Goal: Transaction & Acquisition: Purchase product/service

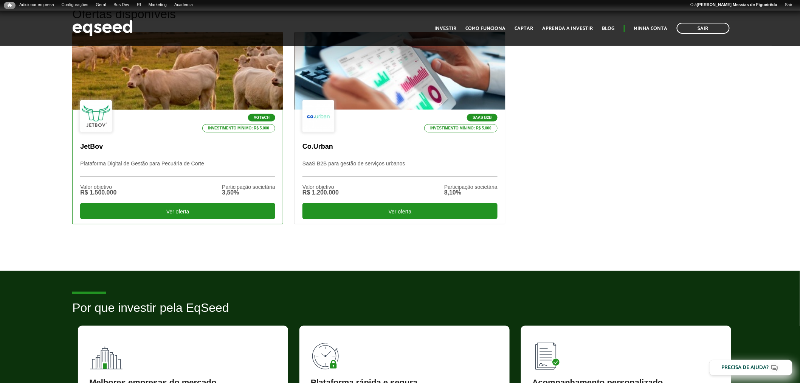
scroll to position [251, 0]
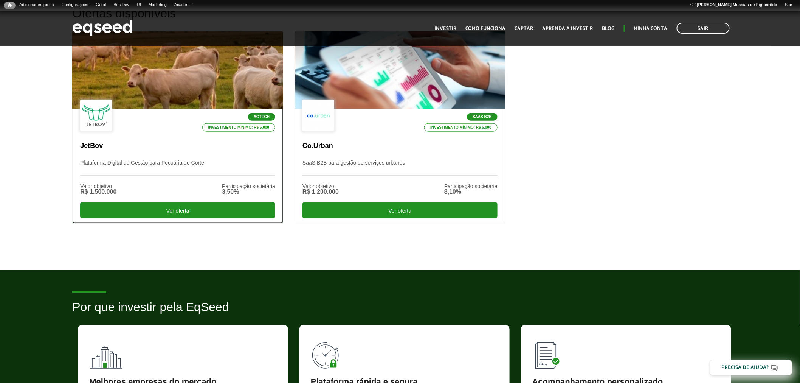
click at [172, 71] on div at bounding box center [177, 70] width 253 height 93
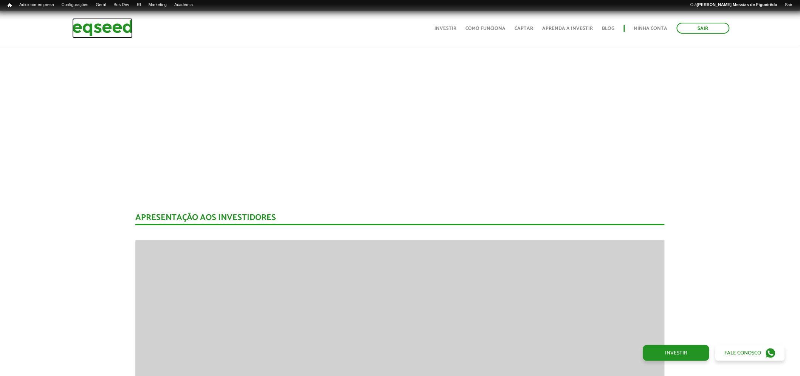
click at [98, 21] on img at bounding box center [102, 28] width 60 height 20
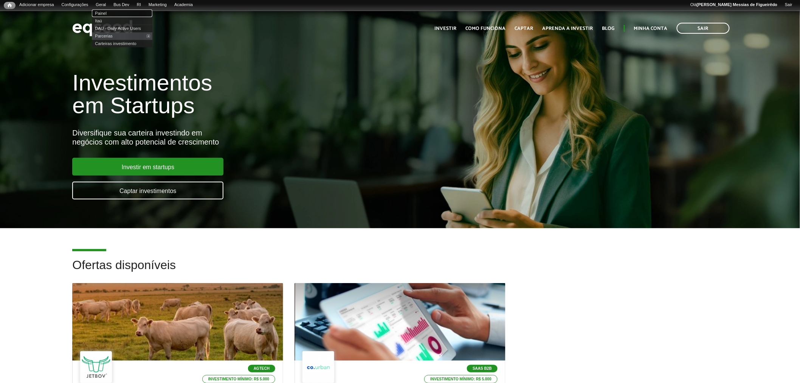
click at [107, 12] on link "Painel" at bounding box center [122, 13] width 60 height 8
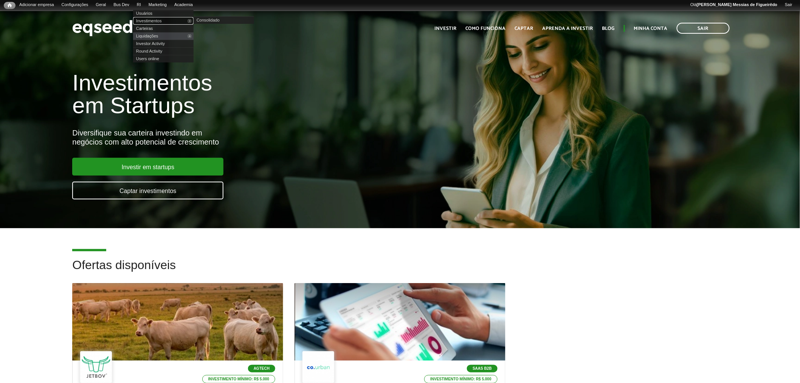
click at [147, 18] on link "Investimentos" at bounding box center [163, 21] width 60 height 8
